Goal: Information Seeking & Learning: Learn about a topic

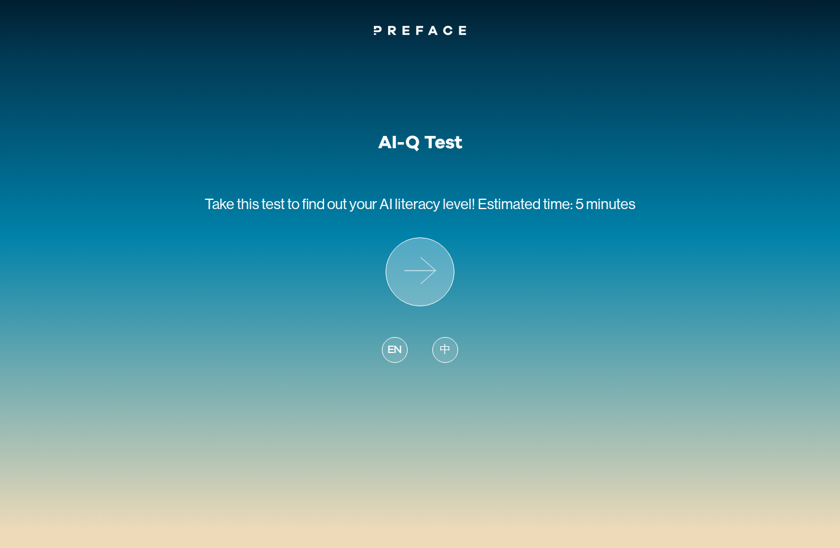
click at [432, 303] on icon at bounding box center [420, 272] width 68 height 68
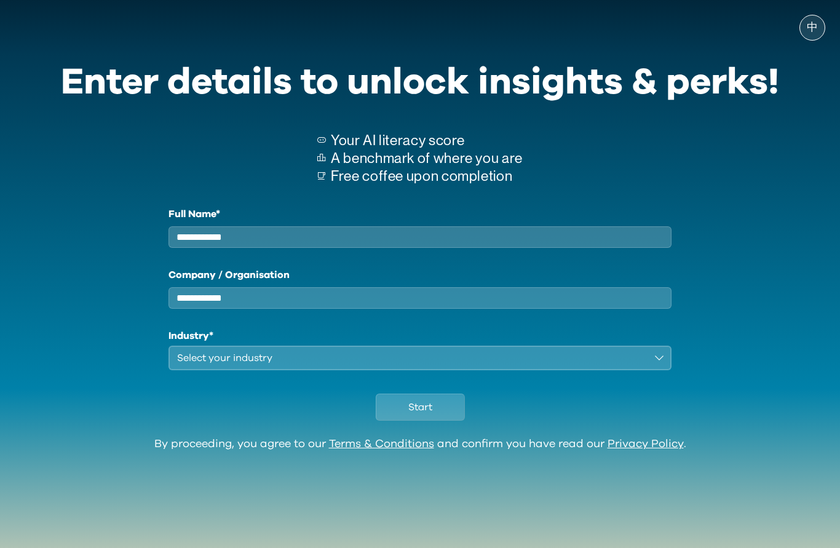
click at [442, 421] on button "Start" at bounding box center [420, 407] width 89 height 27
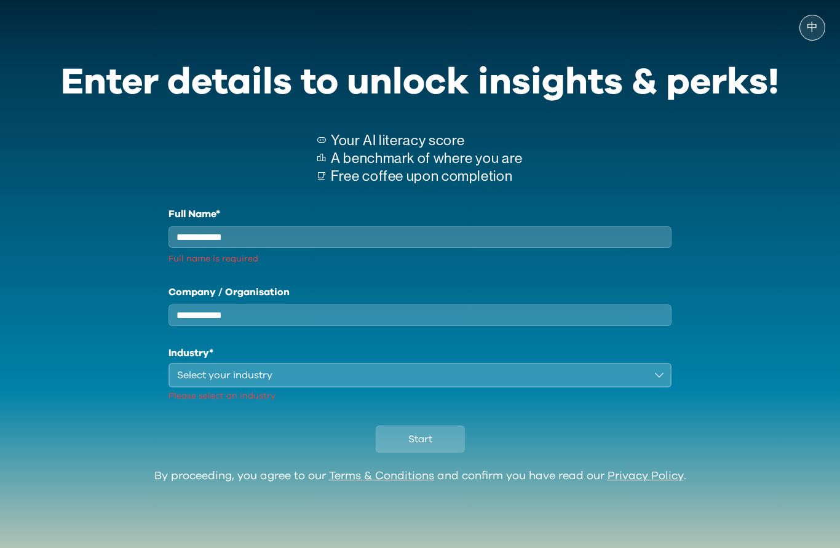
click at [435, 234] on input "Full Name*" at bounding box center [419, 237] width 503 height 22
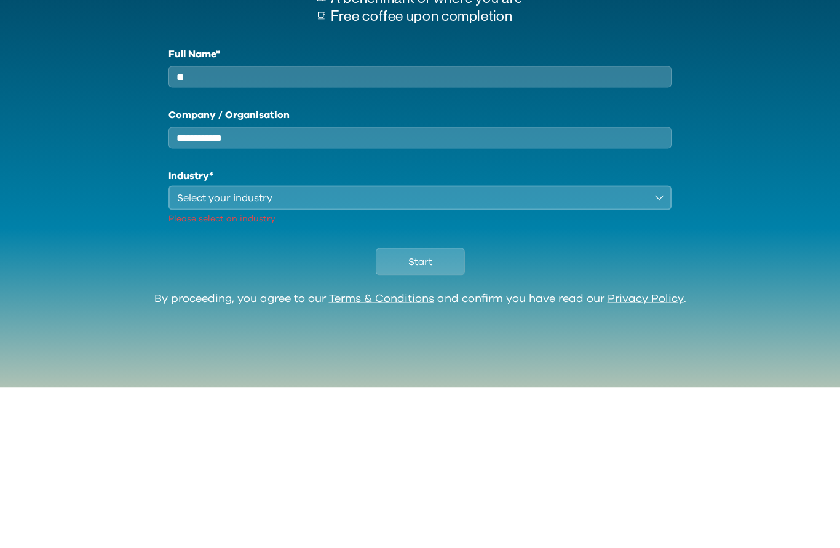
type input "**"
click at [393, 350] on div "Select your industry" at bounding box center [411, 357] width 469 height 15
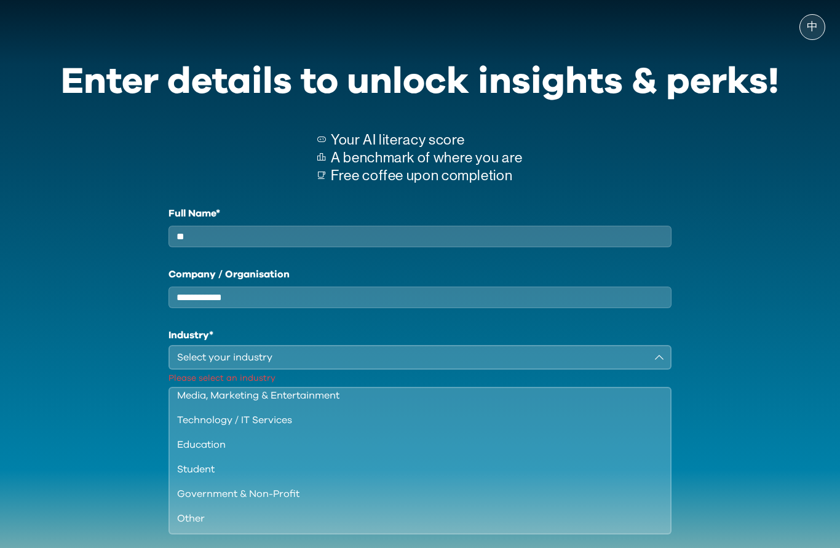
scroll to position [106, 0]
click at [333, 477] on div "Student" at bounding box center [412, 469] width 471 height 15
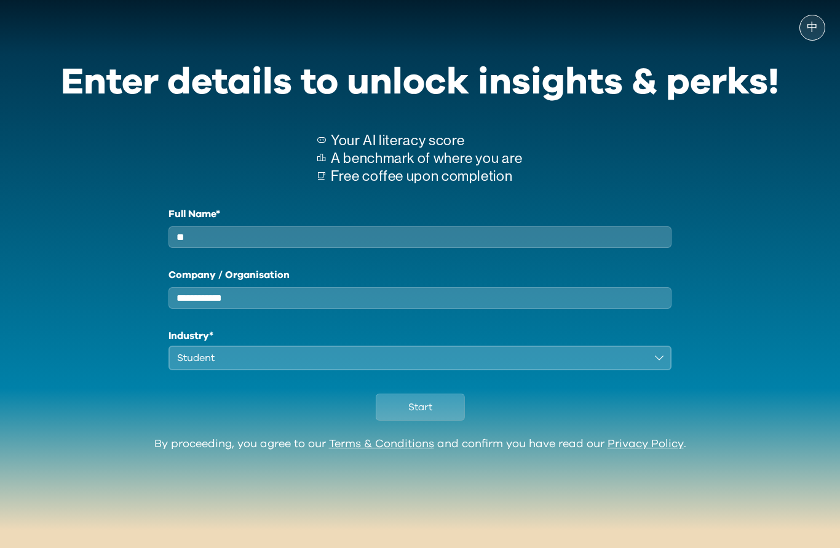
scroll to position [0, 0]
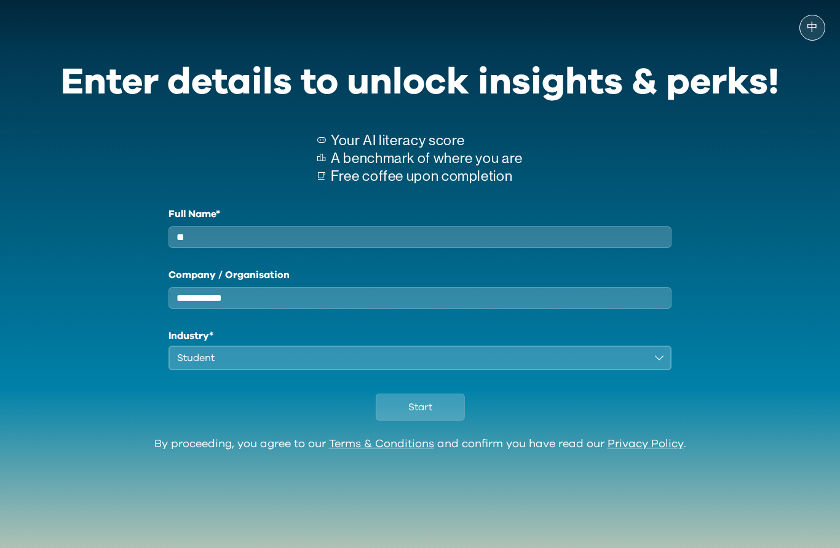
click at [400, 418] on button "Start" at bounding box center [420, 407] width 89 height 27
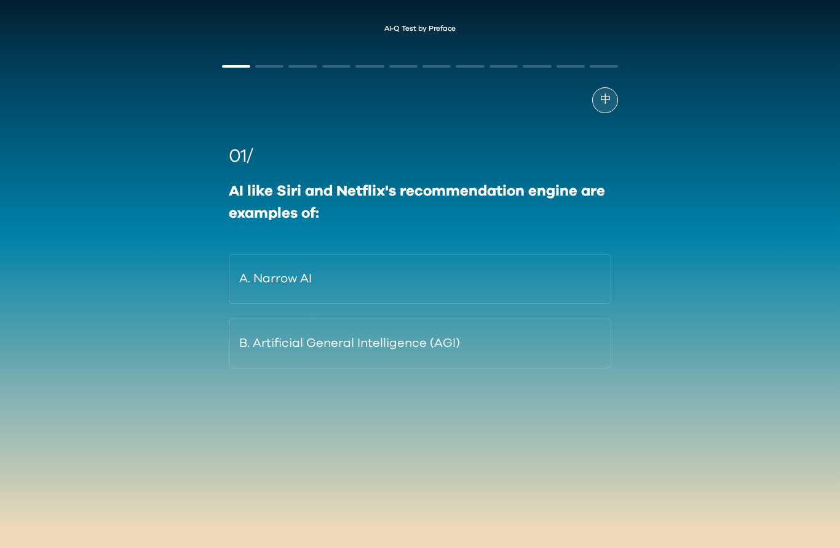
click at [485, 350] on button "B. Artificial General Intelligence (AGI)" at bounding box center [420, 344] width 383 height 50
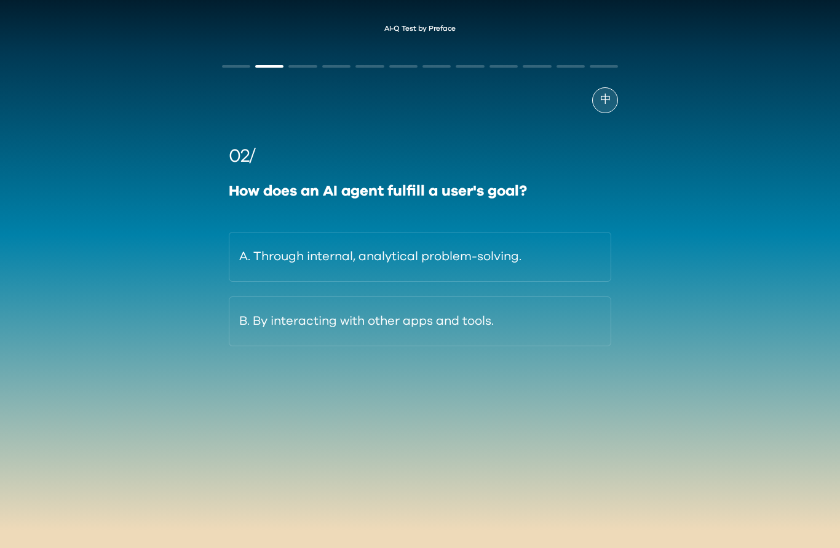
click at [548, 266] on button "A. Through internal, analytical problem-solving." at bounding box center [420, 257] width 383 height 50
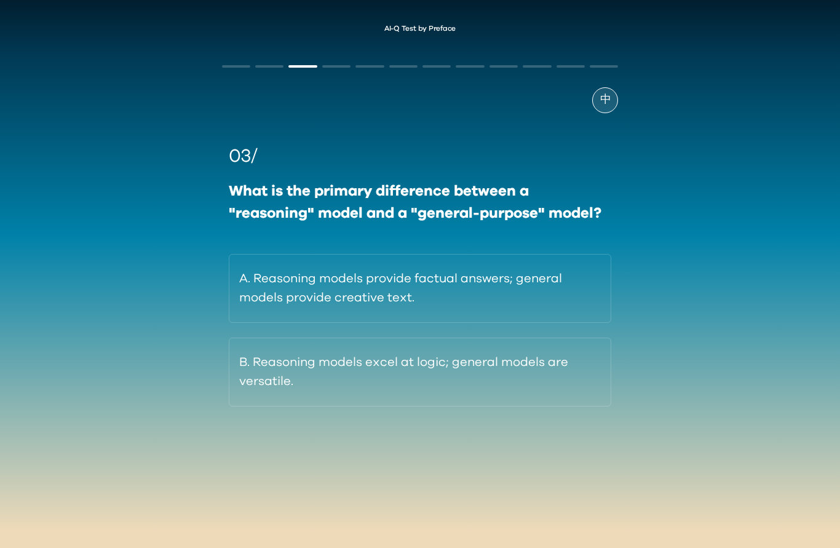
click at [509, 376] on button "B. Reasoning models excel at logic; general models are versatile." at bounding box center [420, 372] width 383 height 69
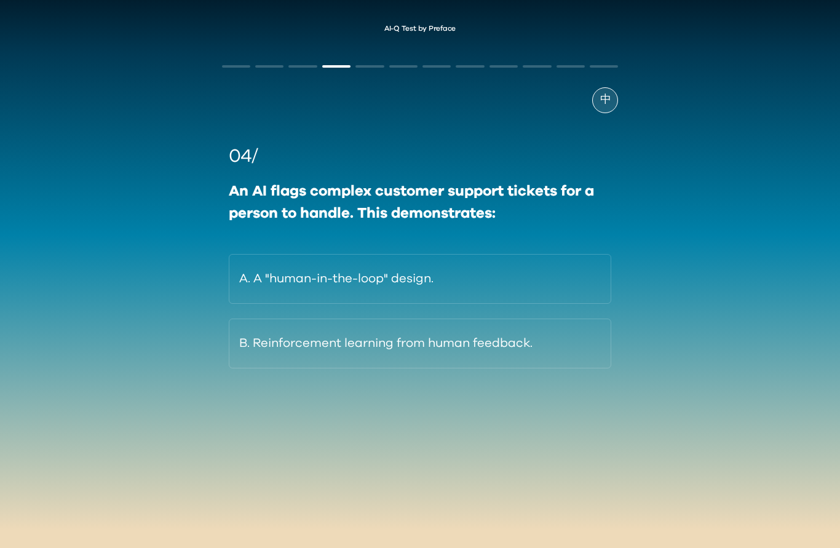
click at [561, 283] on button "A. A "human-in-the-loop" design." at bounding box center [420, 279] width 383 height 50
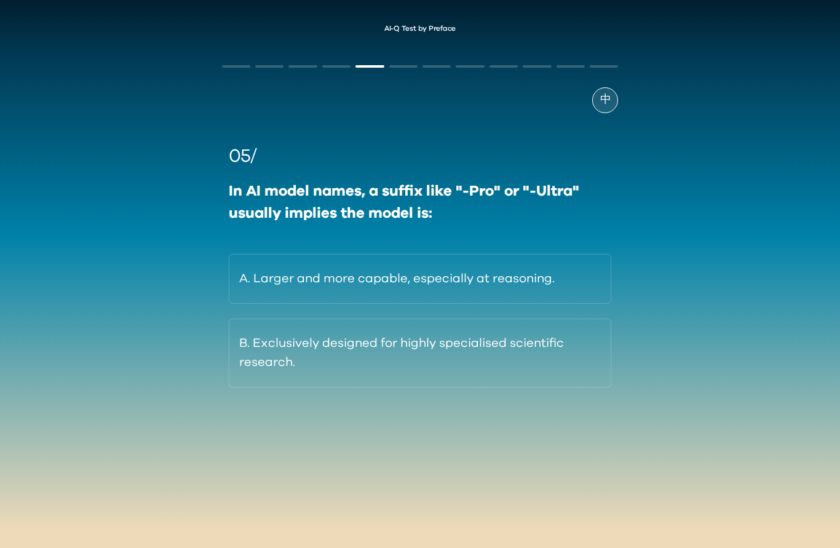
click at [465, 376] on button "B. Exclusively designed for highly specialised scientific research." at bounding box center [420, 353] width 383 height 69
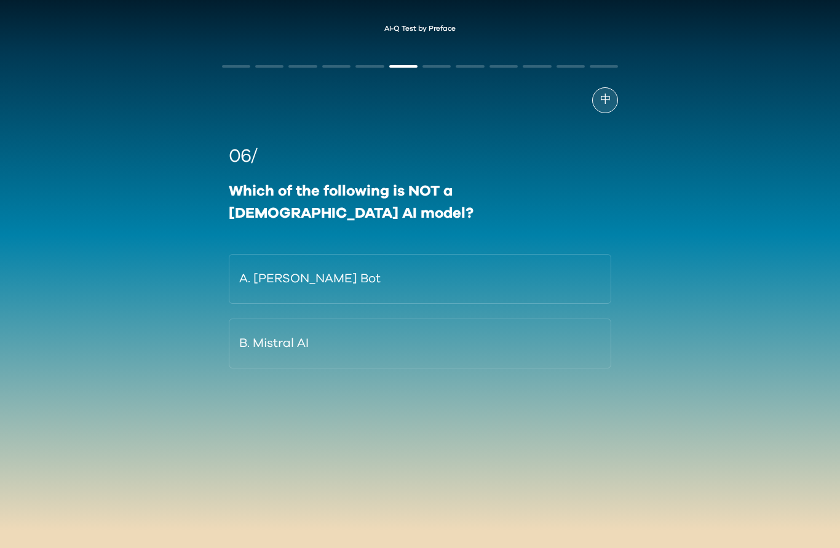
click at [523, 259] on button "A. [PERSON_NAME] Bot" at bounding box center [420, 279] width 383 height 50
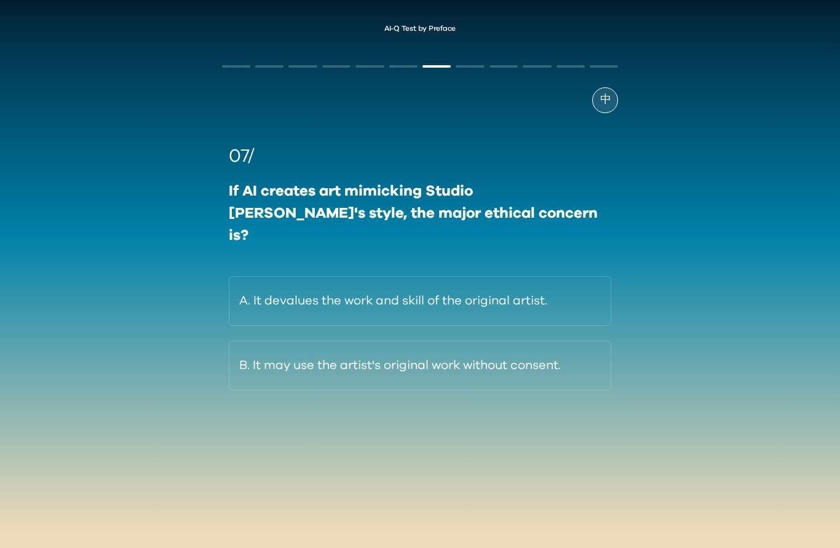
click at [592, 360] on button "B. It may use the artist's original work without consent." at bounding box center [420, 366] width 383 height 50
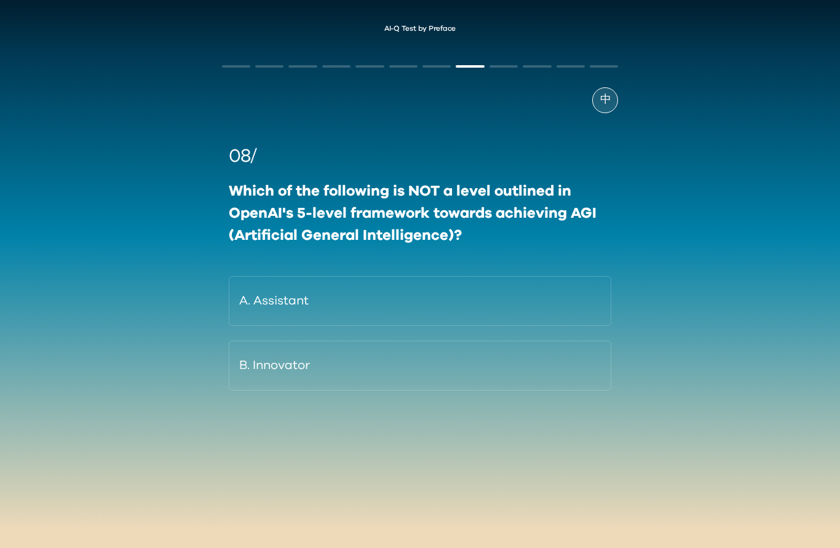
click at [421, 291] on button "A. Assistant" at bounding box center [420, 301] width 383 height 50
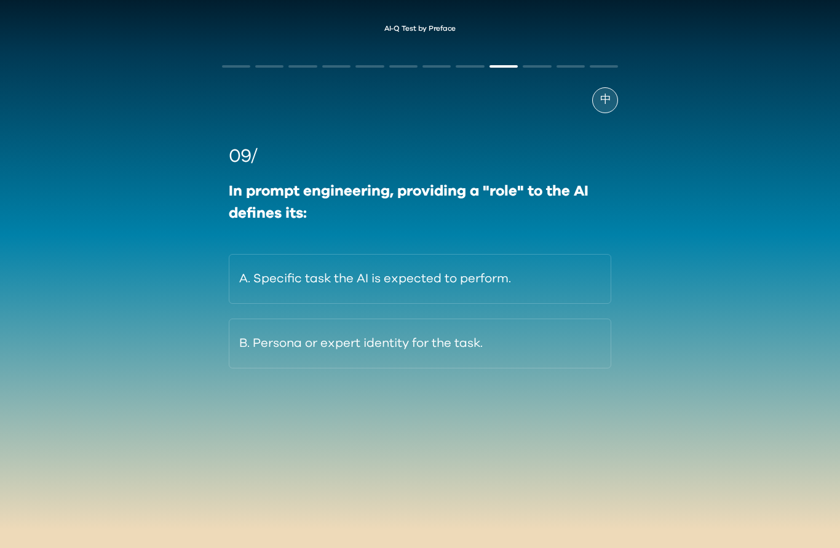
click at [497, 340] on button "B. Persona or expert identity for the task." at bounding box center [420, 344] width 383 height 50
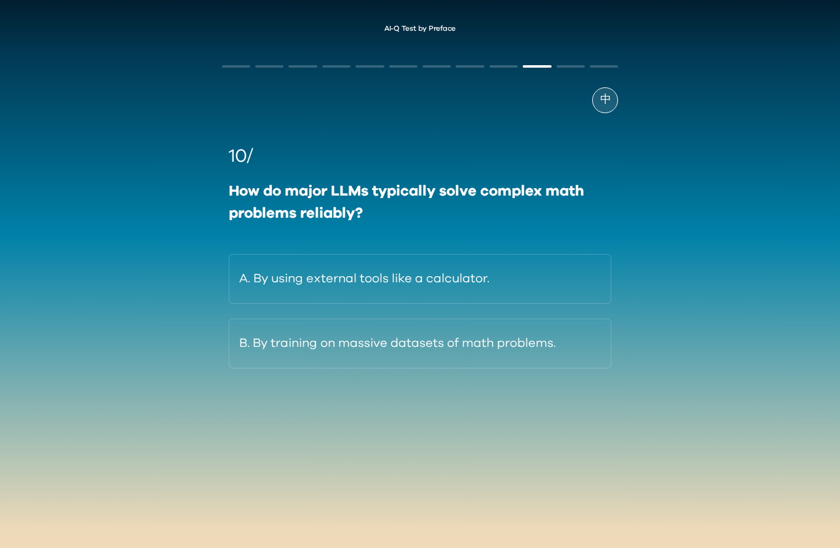
click at [637, 350] on div "AI-Q Test by Preface 中 10/ How do major LLMs typically solve complex math probl…" at bounding box center [420, 235] width 840 height 446
click at [534, 352] on button "B. By training on massive datasets of math problems." at bounding box center [420, 344] width 383 height 50
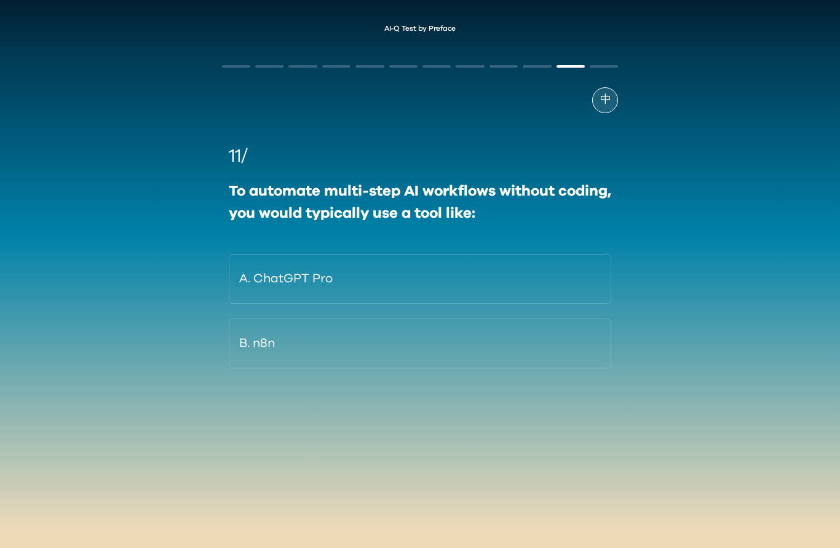
click at [470, 342] on button "B. n8n" at bounding box center [420, 344] width 383 height 50
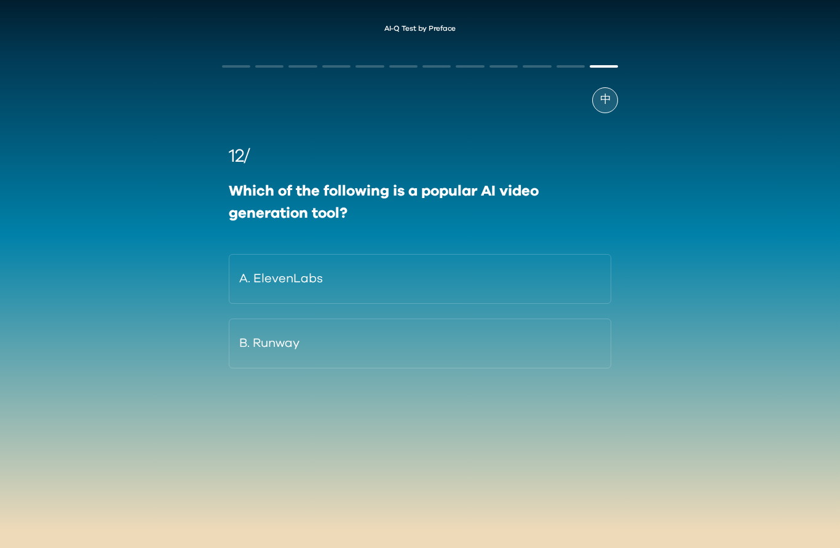
click at [507, 346] on button "B. Runway" at bounding box center [420, 344] width 383 height 50
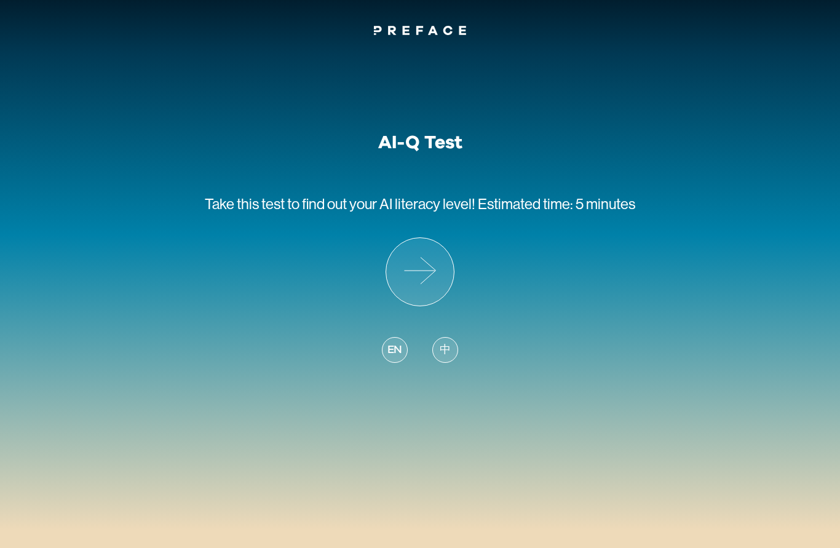
click at [439, 235] on p "Take this test to find out your AI literacy level! Estimated time: 5 minutes" at bounding box center [420, 196] width 430 height 84
click at [422, 277] on icon at bounding box center [420, 272] width 68 height 68
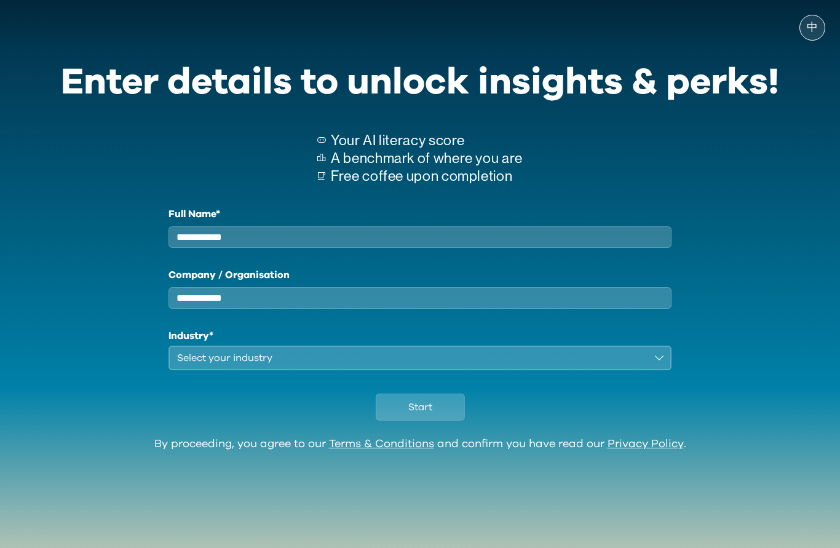
click at [395, 235] on input "Full Name*" at bounding box center [419, 237] width 503 height 22
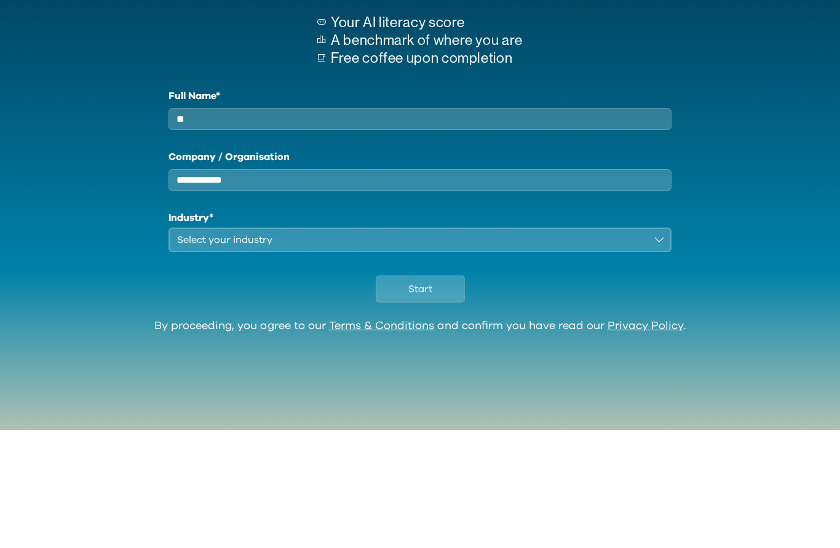
type input "**"
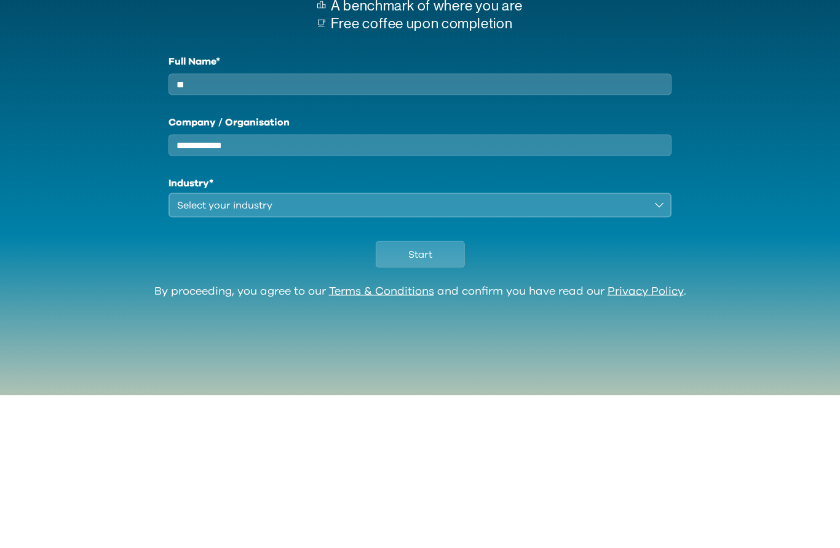
scroll to position [55, 0]
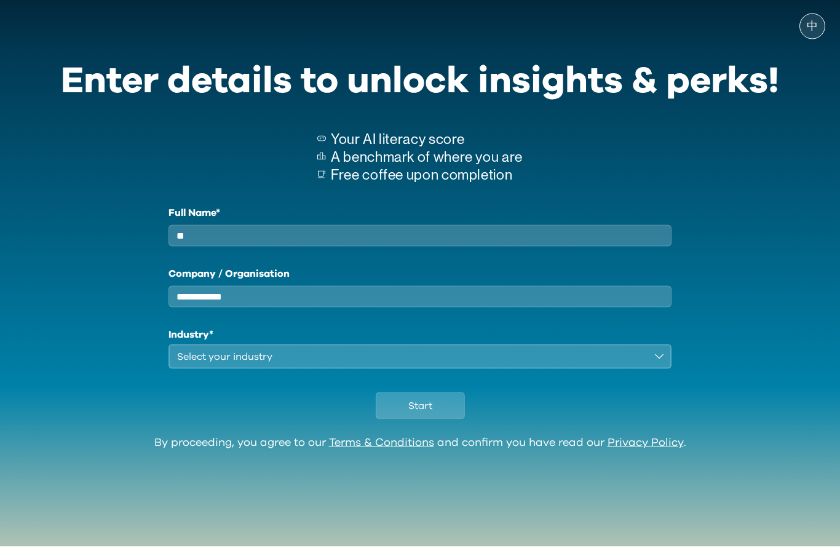
click at [427, 350] on div "Select your industry" at bounding box center [411, 357] width 469 height 15
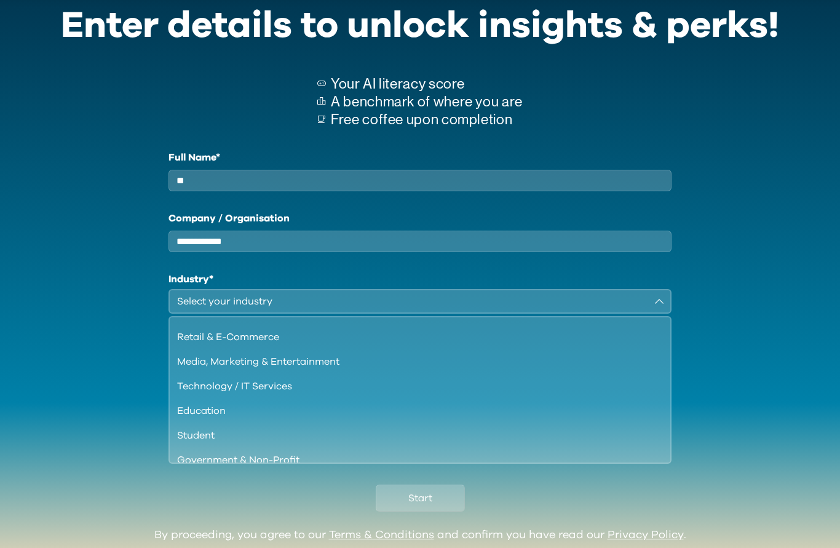
scroll to position [70, 0]
click at [292, 184] on input "**" at bounding box center [419, 181] width 503 height 22
click at [355, 180] on input "**" at bounding box center [419, 181] width 503 height 22
click at [391, 181] on input "**" at bounding box center [419, 181] width 503 height 22
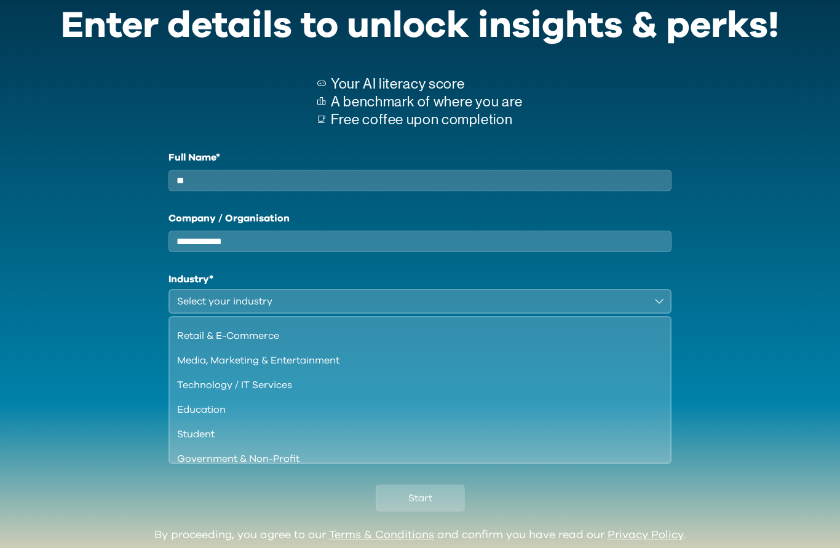
click at [391, 181] on input "**" at bounding box center [419, 181] width 503 height 22
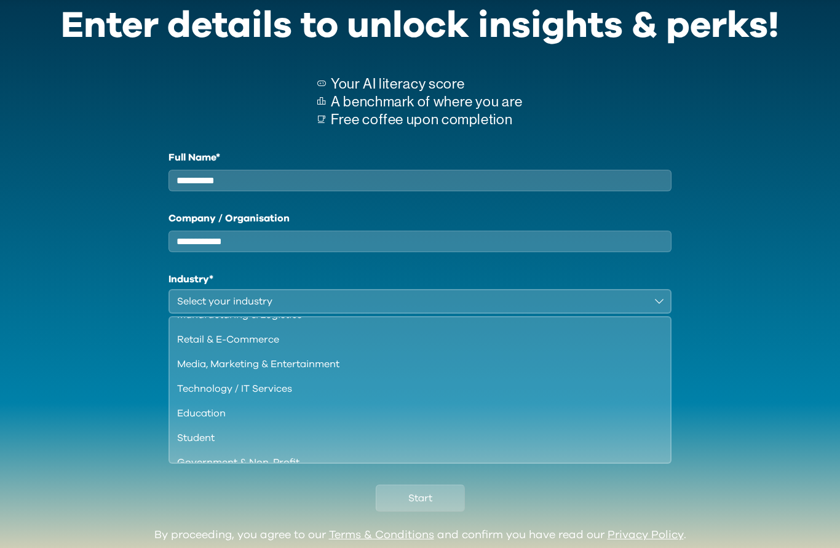
scroll to position [61, 0]
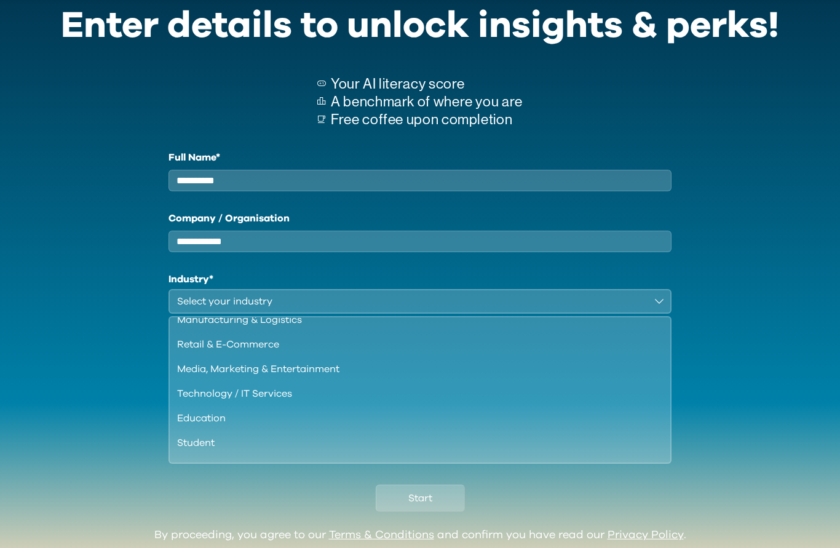
type input "**********"
click at [334, 377] on div "Media, Marketing & Entertainment" at bounding box center [412, 369] width 471 height 15
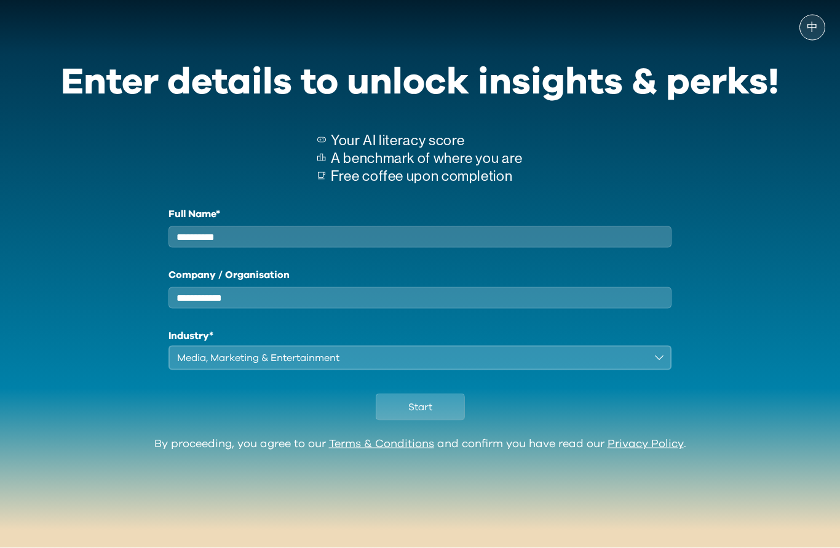
scroll to position [55, 0]
click at [414, 350] on div "Media, Marketing & Entertainment" at bounding box center [411, 357] width 469 height 15
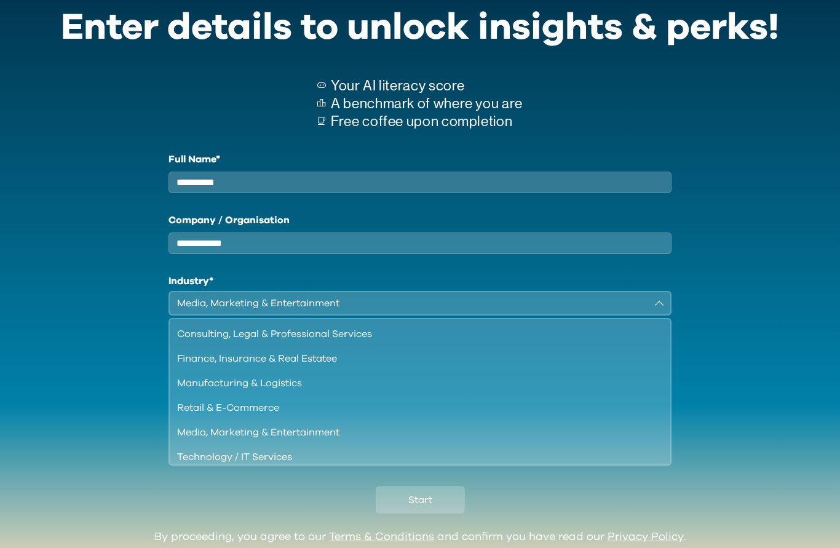
scroll to position [0, 0]
click at [360, 341] on div "Consulting, Legal & Professional Services" at bounding box center [412, 334] width 471 height 15
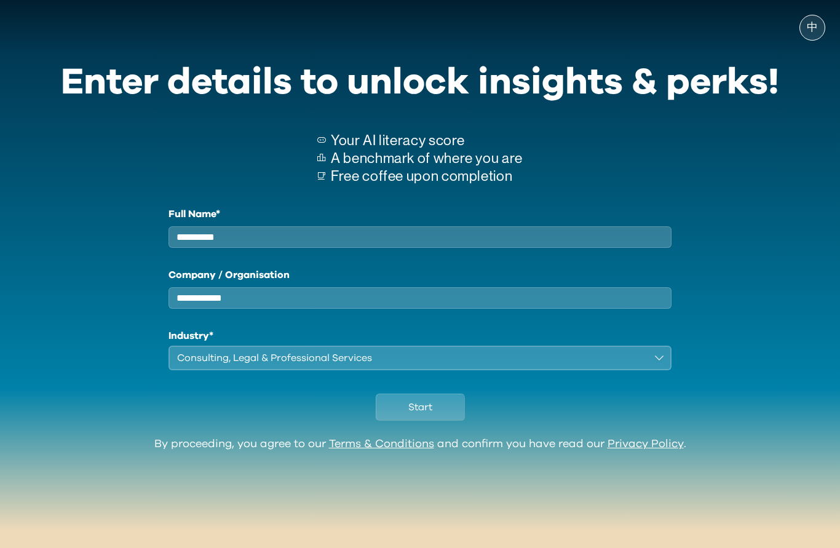
click at [442, 394] on button "Start" at bounding box center [420, 407] width 89 height 27
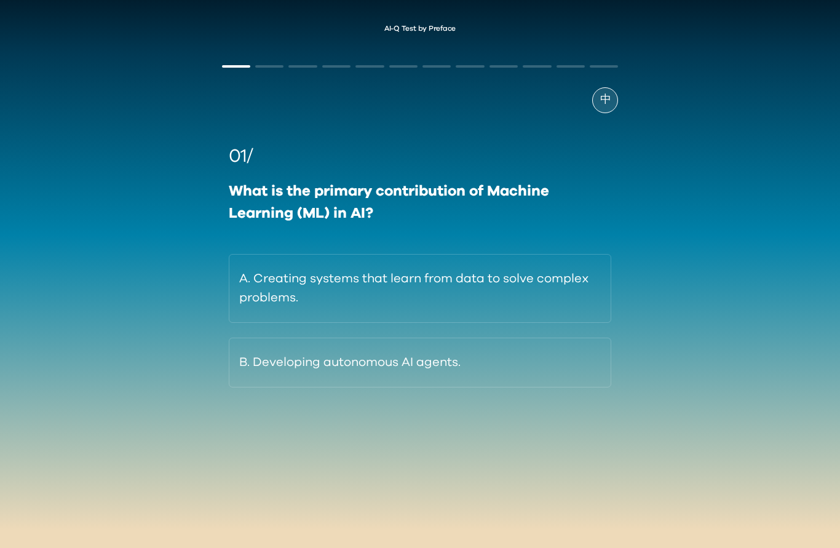
click at [518, 298] on button "A. Creating systems that learn from data to solve complex problems." at bounding box center [420, 288] width 383 height 69
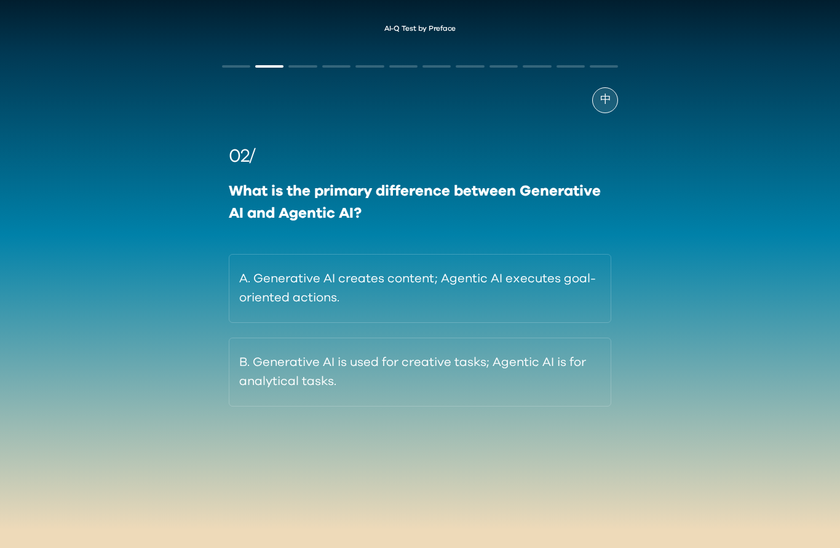
click at [485, 304] on button "A. Generative AI creates content; Agentic AI executes goal-oriented actions." at bounding box center [420, 288] width 383 height 69
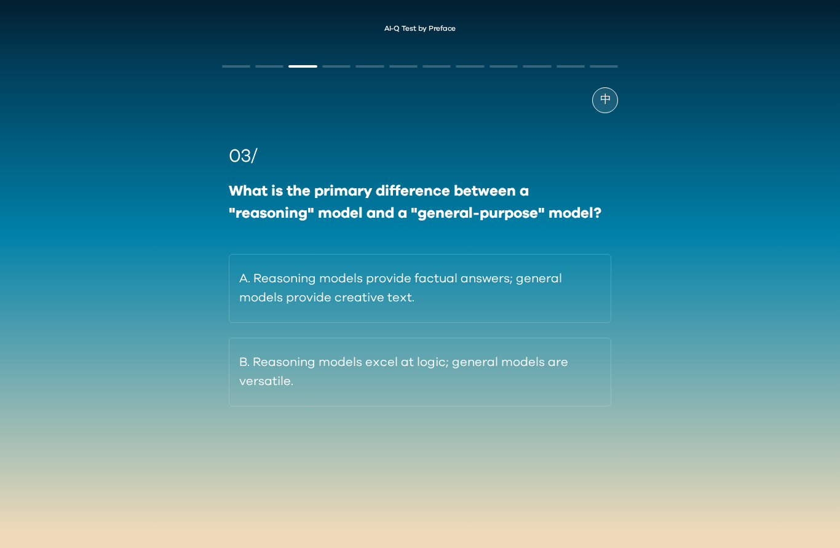
click at [441, 389] on button "B. Reasoning models excel at logic; general models are versatile." at bounding box center [420, 372] width 383 height 69
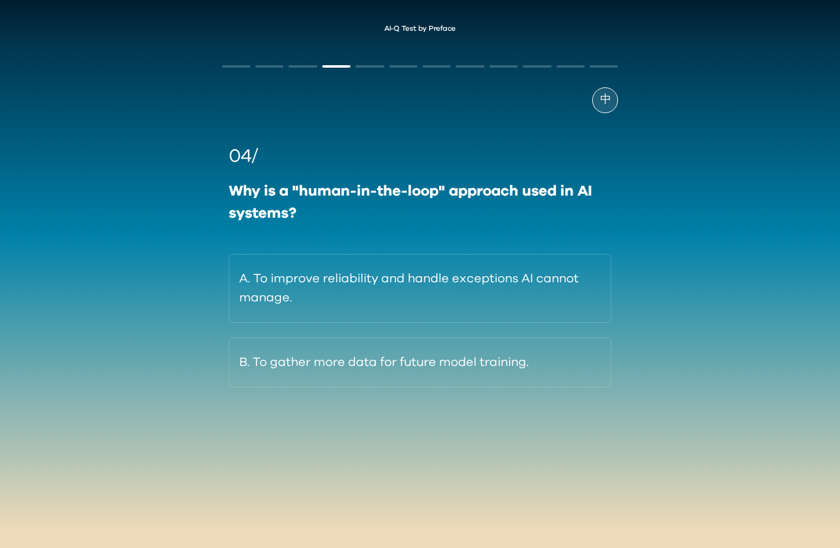
click at [484, 307] on button "A. To improve reliability and handle exceptions AI cannot manage." at bounding box center [420, 288] width 383 height 69
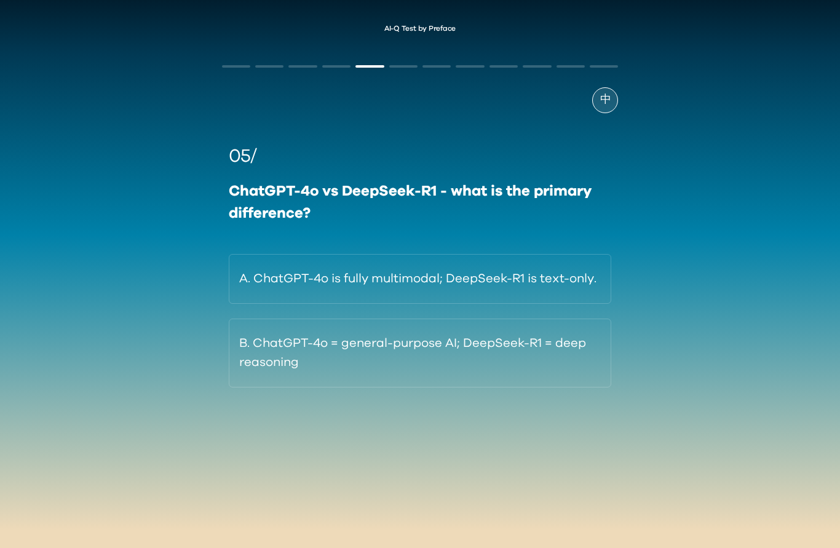
click at [405, 355] on button "B. ChatGPT-4o = general-purpose AI; DeepSeek-R1 = deep reasoning" at bounding box center [420, 353] width 383 height 69
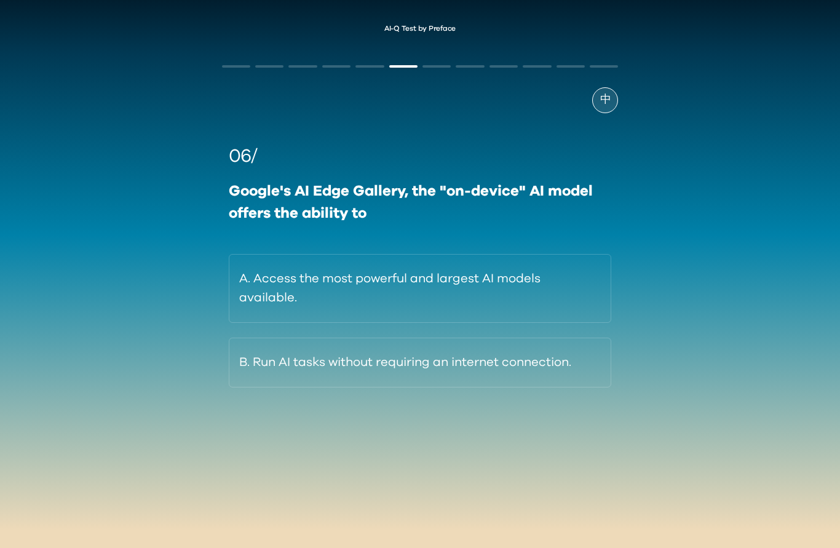
click at [455, 359] on button "B. Run AI tasks without requiring an internet connection." at bounding box center [420, 363] width 383 height 50
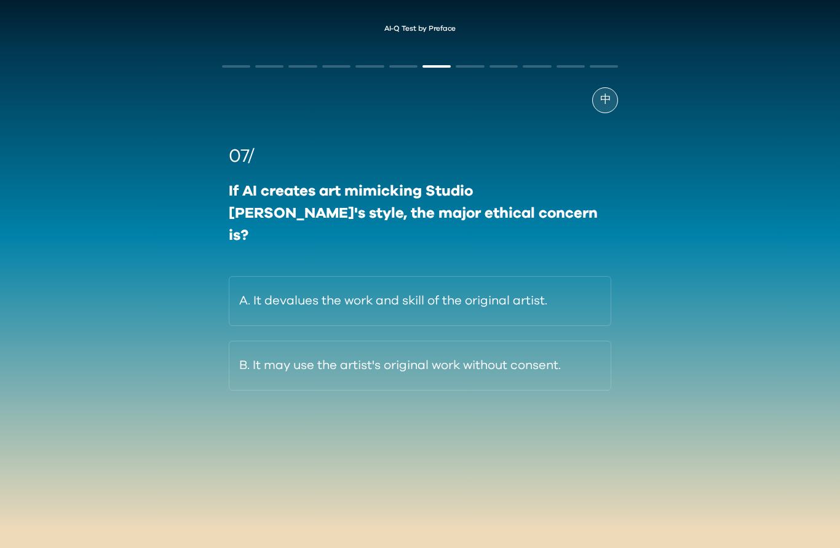
click at [451, 349] on button "B. It may use the artist's original work without consent." at bounding box center [420, 366] width 383 height 50
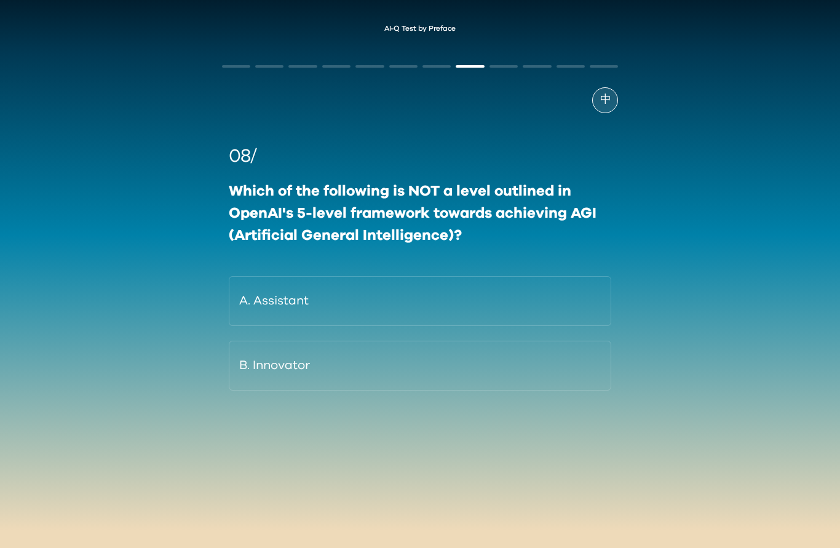
click at [422, 301] on button "A. Assistant" at bounding box center [420, 301] width 383 height 50
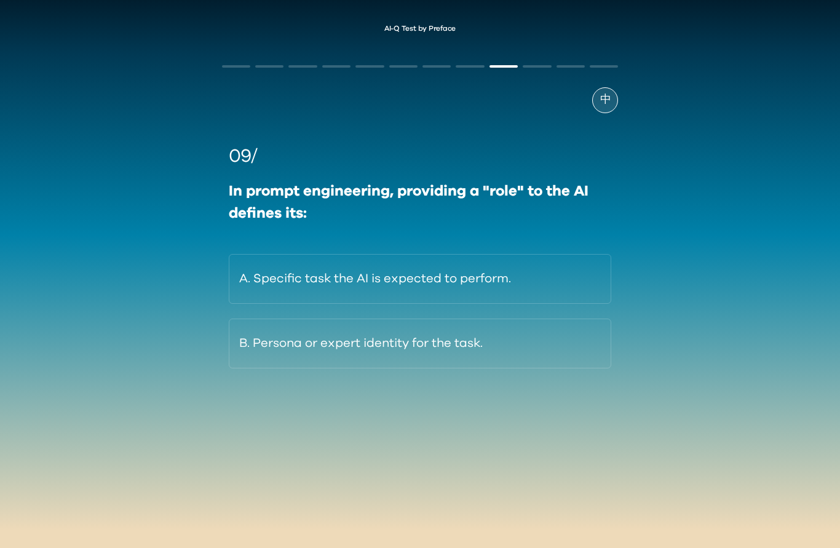
click at [458, 350] on button "B. Persona or expert identity for the task." at bounding box center [420, 344] width 383 height 50
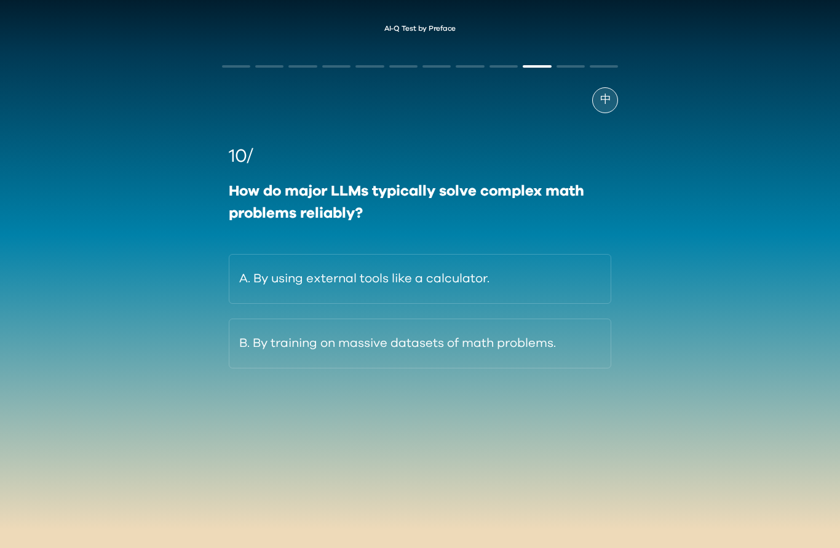
click at [456, 350] on button "B. By training on massive datasets of math problems." at bounding box center [420, 344] width 383 height 50
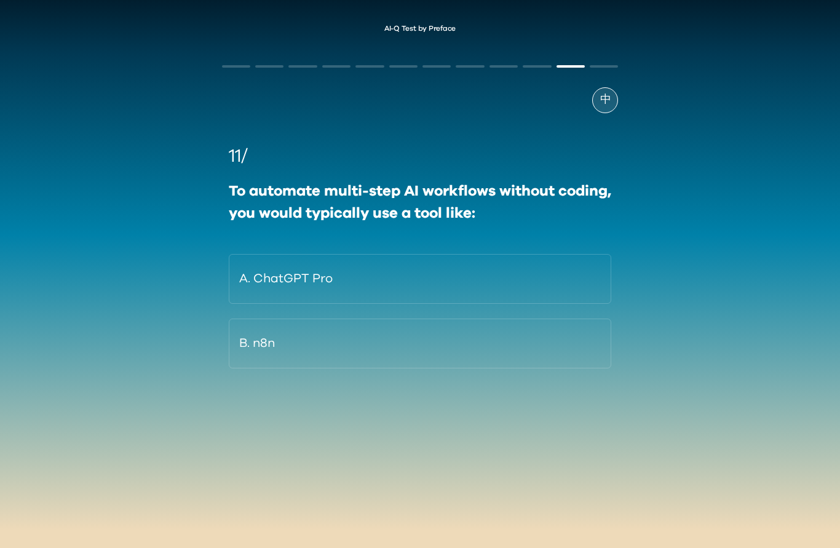
click at [420, 333] on button "B. n8n" at bounding box center [420, 344] width 383 height 50
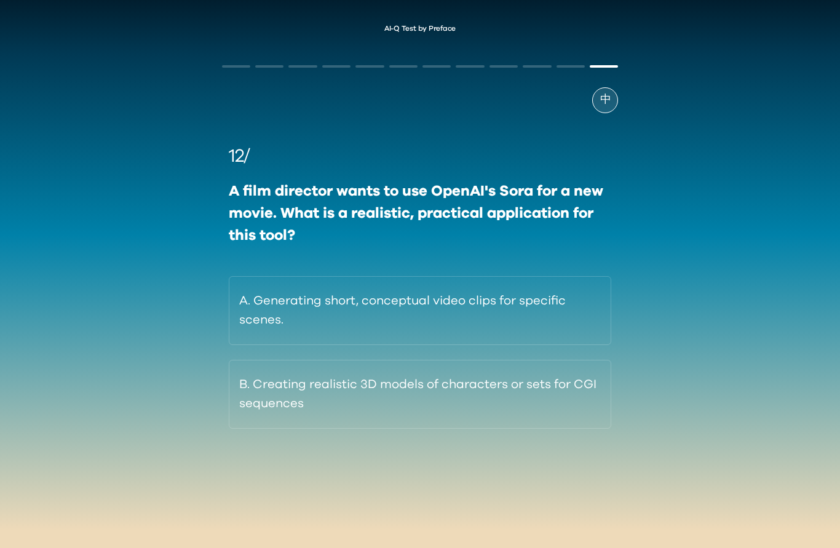
click at [472, 320] on button "A. Generating short, conceptual video clips for specific scenes." at bounding box center [420, 310] width 383 height 69
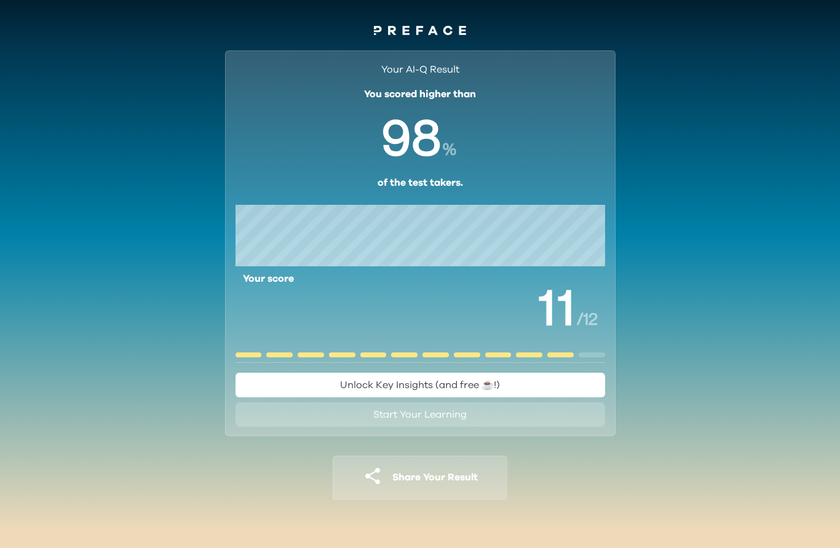
click at [507, 381] on button "Unlock Key Insights (and free ☕️!)" at bounding box center [420, 385] width 370 height 25
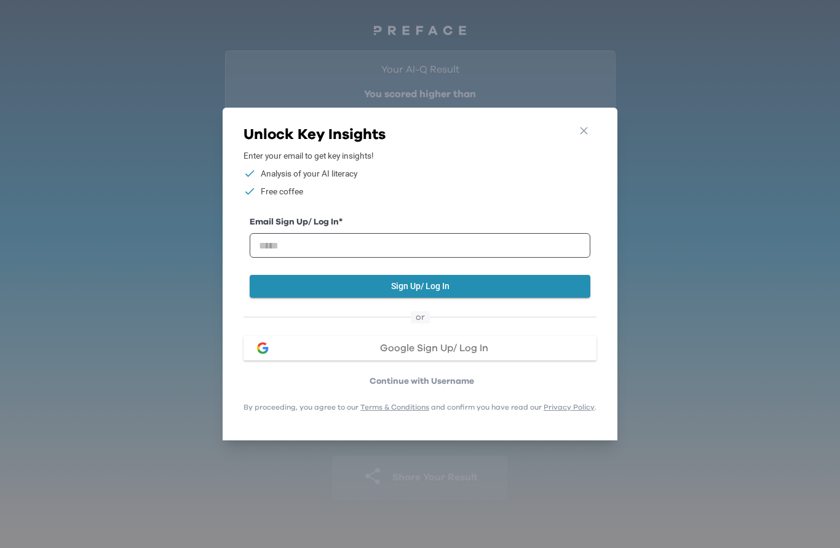
click at [392, 295] on button "Sign Up/ Log In" at bounding box center [420, 286] width 341 height 23
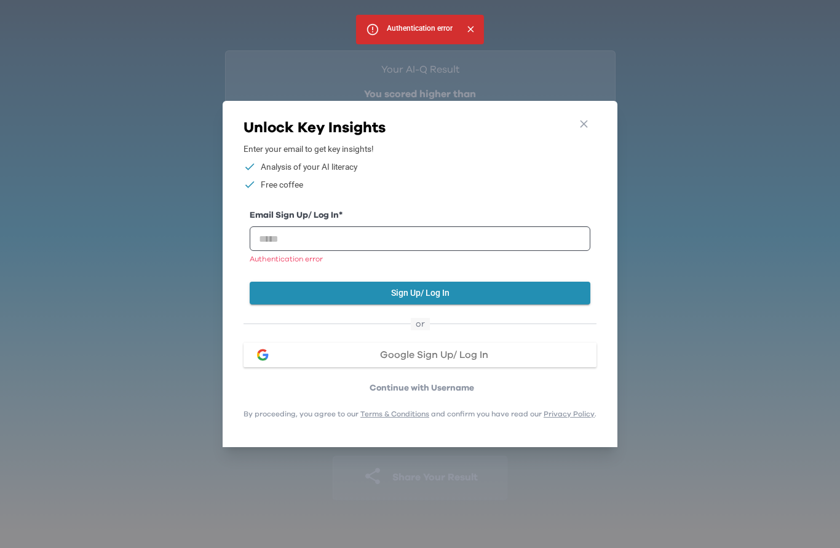
click at [356, 300] on button "Sign Up/ Log In" at bounding box center [420, 293] width 341 height 23
click at [336, 272] on div "Email Sign Up/ Log In * Authentication error" at bounding box center [420, 241] width 341 height 65
click at [330, 299] on button "Sign Up/ Log In" at bounding box center [420, 293] width 341 height 23
click at [320, 287] on button "Sign Up/ Log In" at bounding box center [420, 293] width 341 height 23
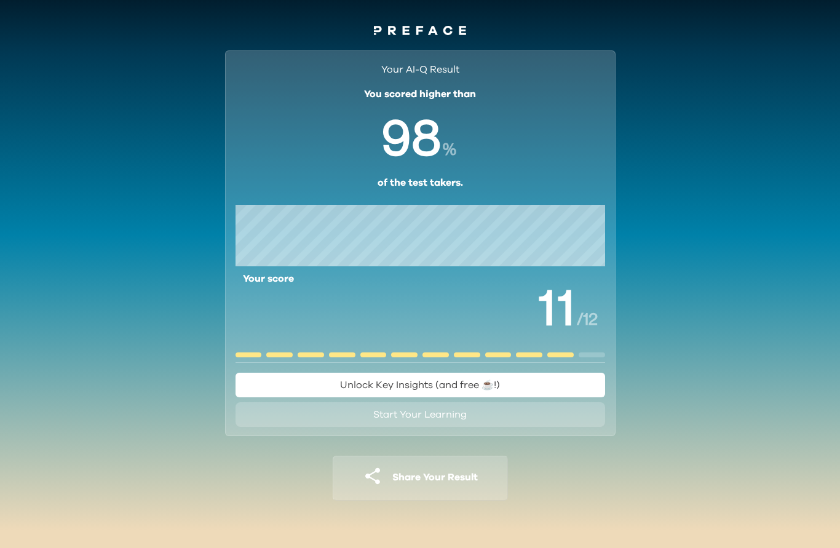
click at [497, 385] on span "Unlock Key Insights (and free ☕️!)" at bounding box center [420, 385] width 160 height 10
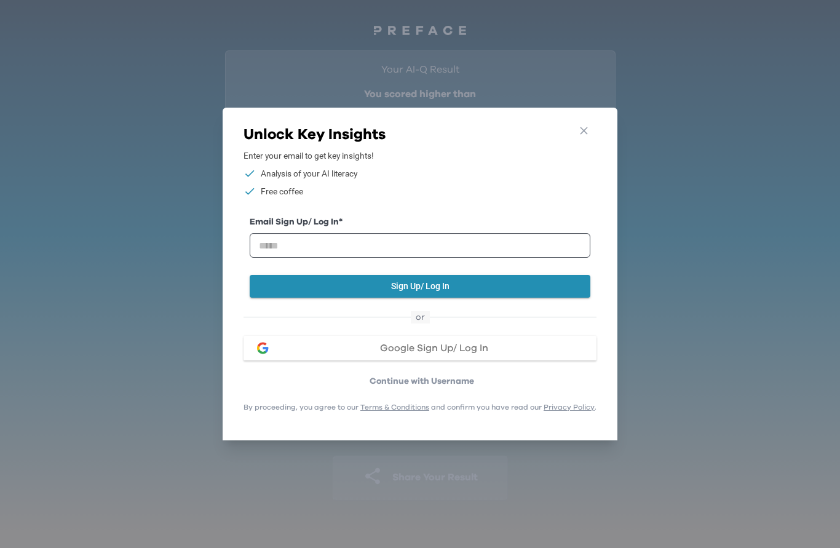
click at [479, 400] on div "Unlock Key Insights Enter your email to get key insights! Analysis of your AI l…" at bounding box center [419, 271] width 353 height 293
click at [438, 408] on p "By proceeding, you agree to our Terms & Conditions and confirm you have read ou…" at bounding box center [419, 407] width 353 height 10
click at [494, 408] on p "By proceeding, you agree to our Terms & Conditions and confirm you have read ou…" at bounding box center [419, 407] width 353 height 10
click at [494, 407] on p "By proceeding, you agree to our Terms & Conditions and confirm you have read ou…" at bounding box center [419, 407] width 353 height 10
click at [502, 402] on p "By proceeding, you agree to our Terms & Conditions and confirm you have read ou…" at bounding box center [419, 407] width 353 height 10
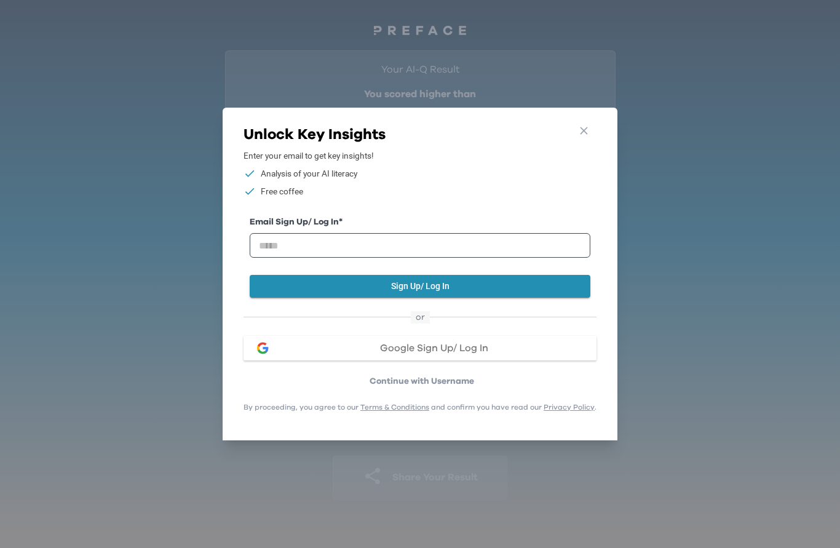
click at [502, 402] on p "By proceeding, you agree to our Terms & Conditions and confirm you have read ou…" at bounding box center [419, 407] width 353 height 10
click at [508, 402] on p "By proceeding, you agree to our Terms & Conditions and confirm you have read ou…" at bounding box center [419, 407] width 353 height 10
click at [507, 402] on p "By proceeding, you agree to our Terms & Conditions and confirm you have read ou…" at bounding box center [419, 407] width 353 height 10
click at [508, 406] on p "By proceeding, you agree to our Terms & Conditions and confirm you have read ou…" at bounding box center [419, 407] width 353 height 10
click at [507, 406] on p "By proceeding, you agree to our Terms & Conditions and confirm you have read ou…" at bounding box center [419, 407] width 353 height 10
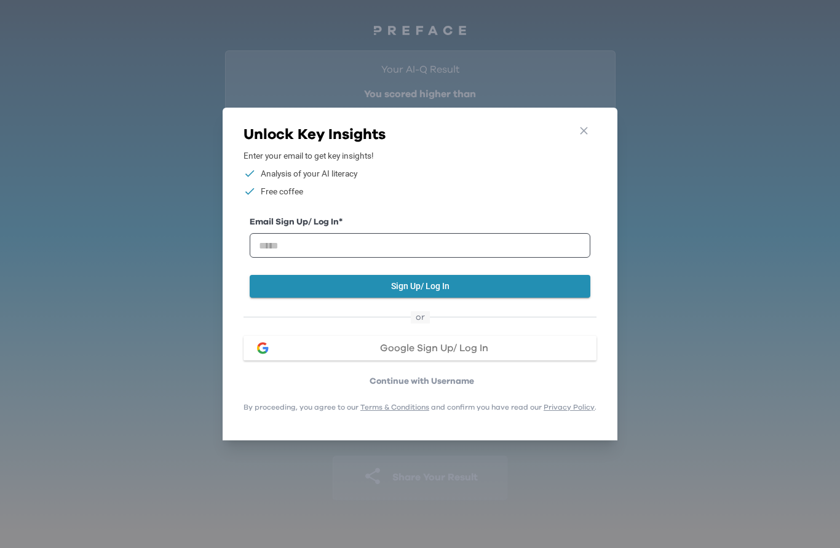
click at [458, 336] on button "Google Sign Up/ Log In" at bounding box center [419, 348] width 353 height 25
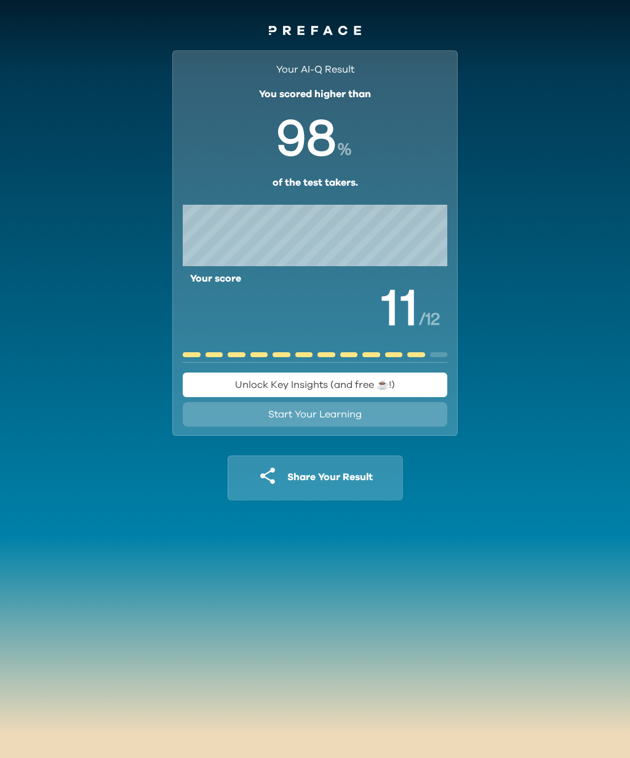
click at [343, 389] on span "Unlock Key Insights (and free ☕️!)" at bounding box center [315, 385] width 160 height 10
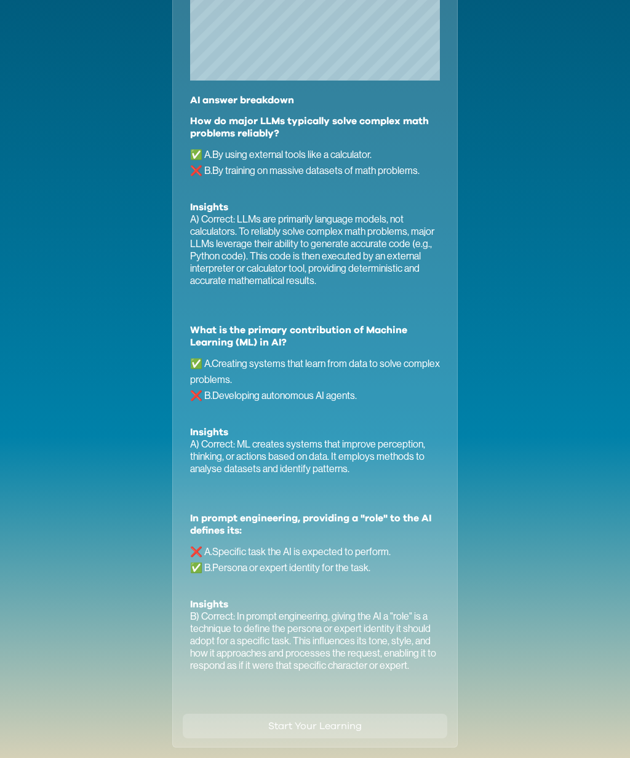
scroll to position [580, 0]
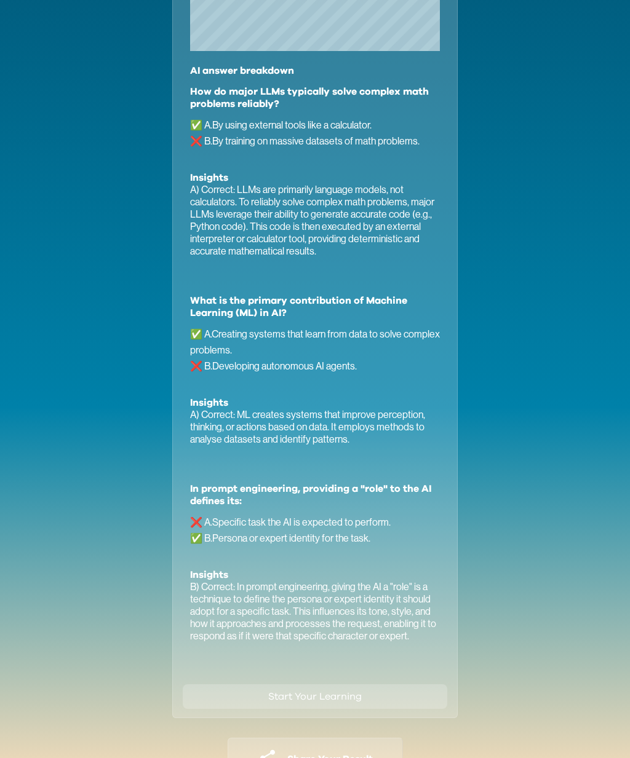
click at [377, 665] on div "In prompt engineering, providing a "role" to the AI defines its: ❌ A . Specific…" at bounding box center [315, 577] width 250 height 189
click at [366, 695] on button "Start Your Learning" at bounding box center [315, 697] width 264 height 25
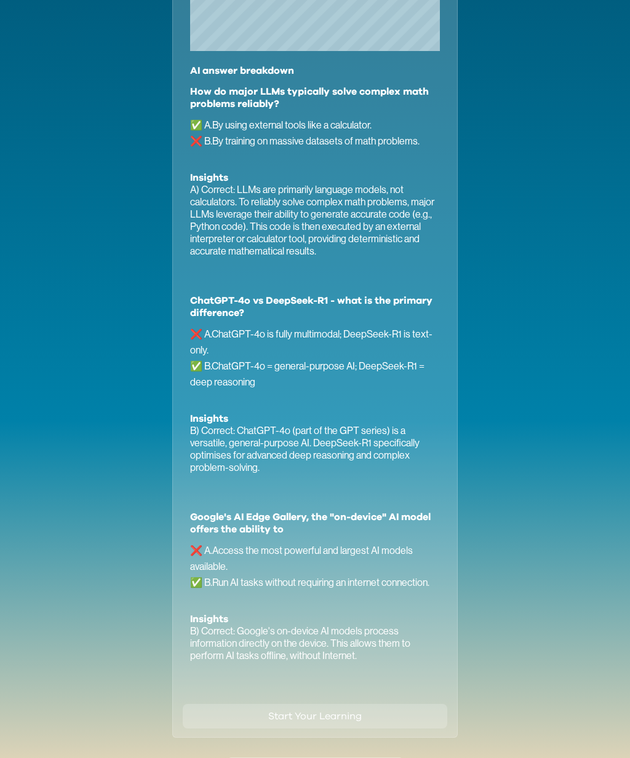
scroll to position [7, 0]
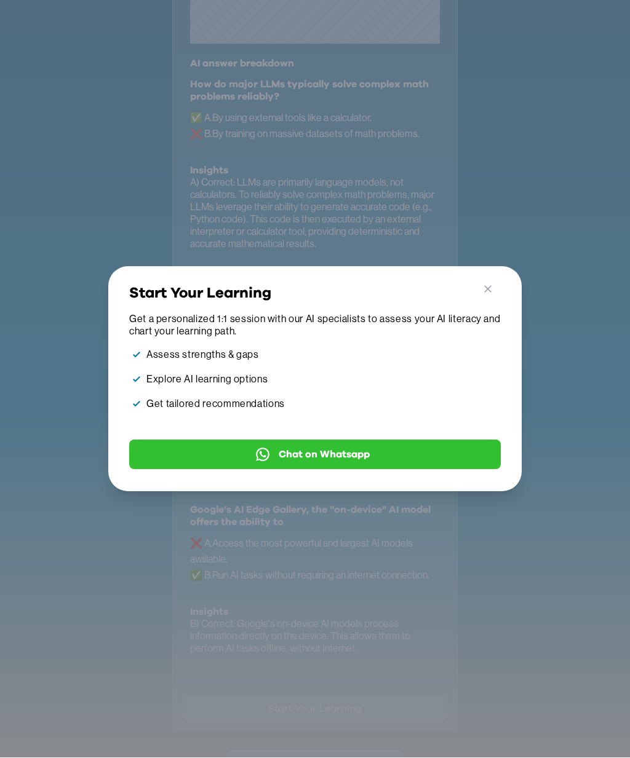
click at [486, 296] on icon "button" at bounding box center [487, 289] width 13 height 13
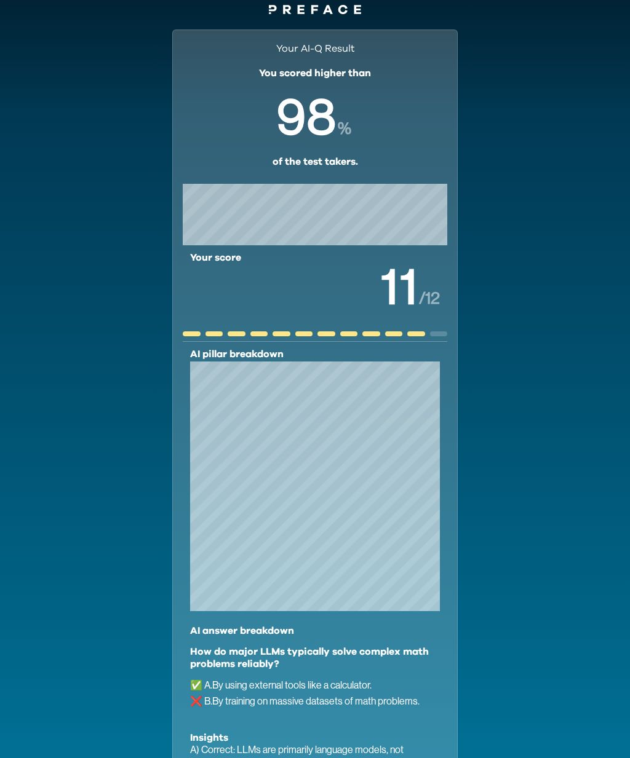
scroll to position [0, 0]
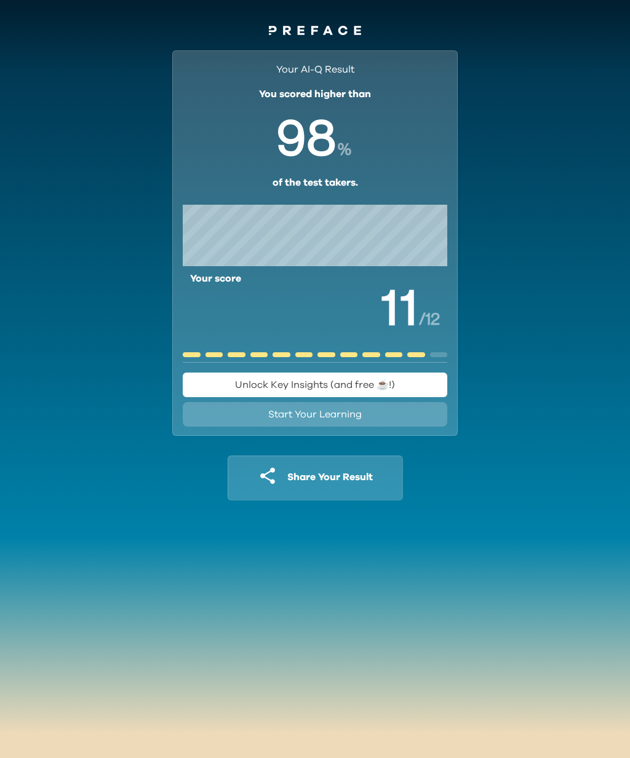
click at [341, 385] on span "Unlock Key Insights (and free ☕️!)" at bounding box center [315, 385] width 160 height 10
